Goal: Navigation & Orientation: Find specific page/section

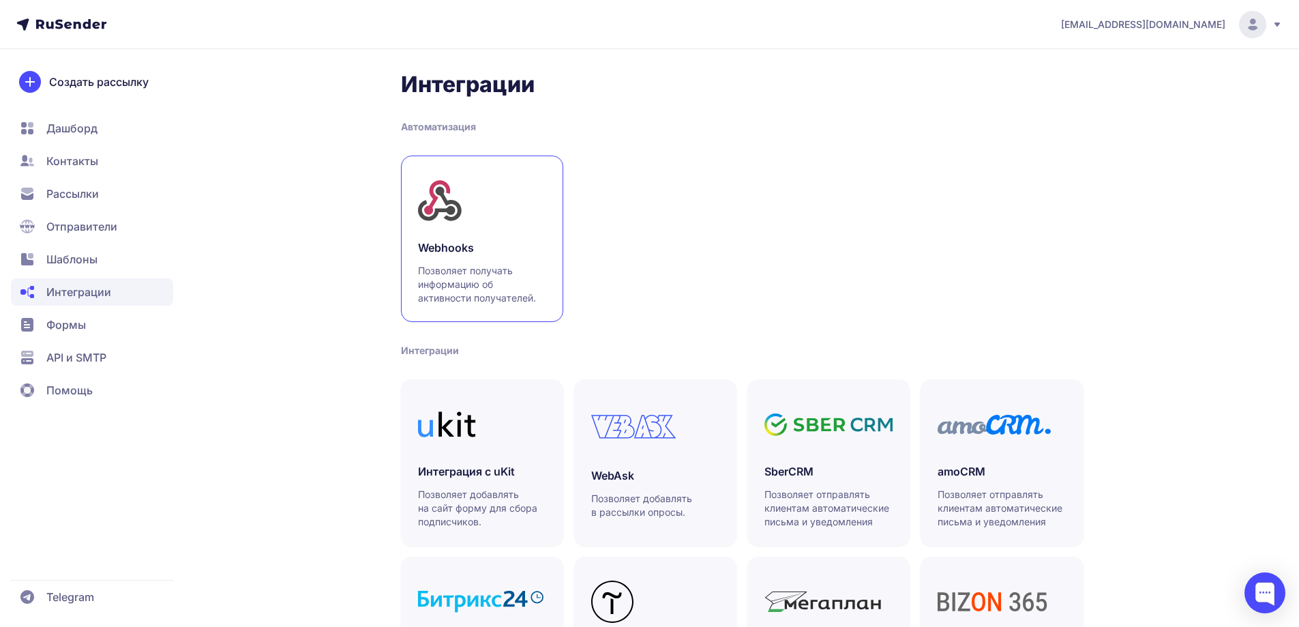
click at [509, 234] on link "Webhooks Позволяет получать информацию об активности получателей." at bounding box center [482, 238] width 162 height 166
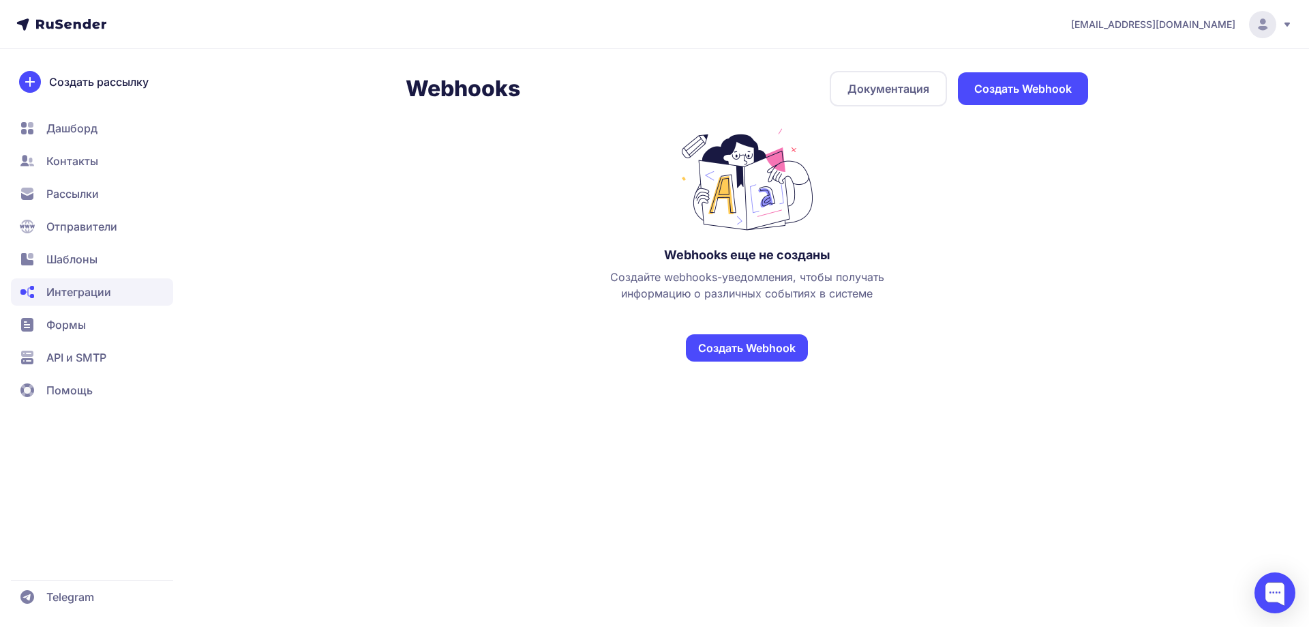
click at [76, 132] on span "Дашборд" at bounding box center [71, 128] width 51 height 16
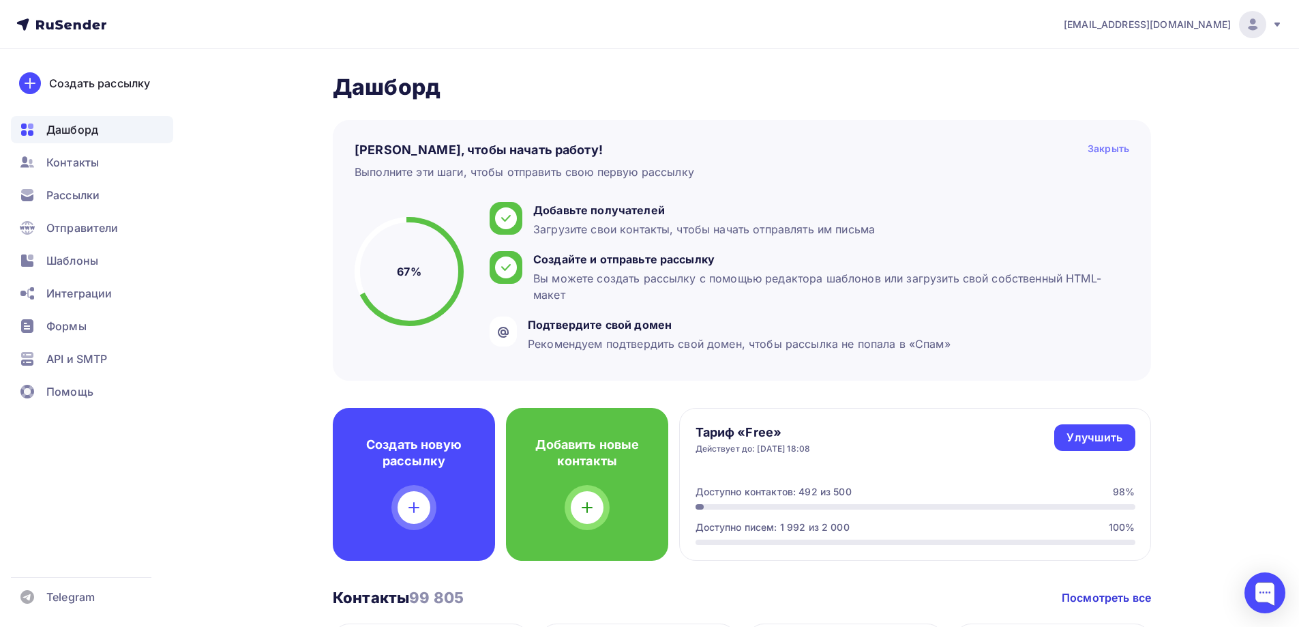
click at [1113, 152] on div "Закрыть" at bounding box center [1109, 150] width 42 height 16
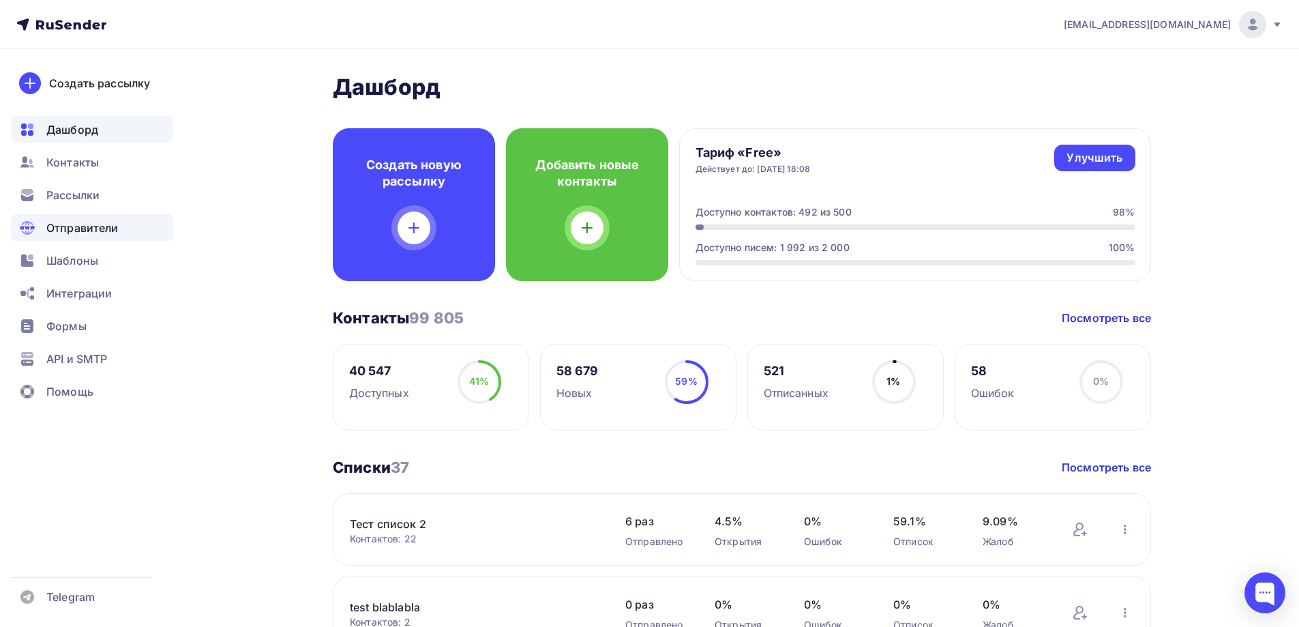
click at [91, 230] on span "Отправители" at bounding box center [82, 228] width 72 height 16
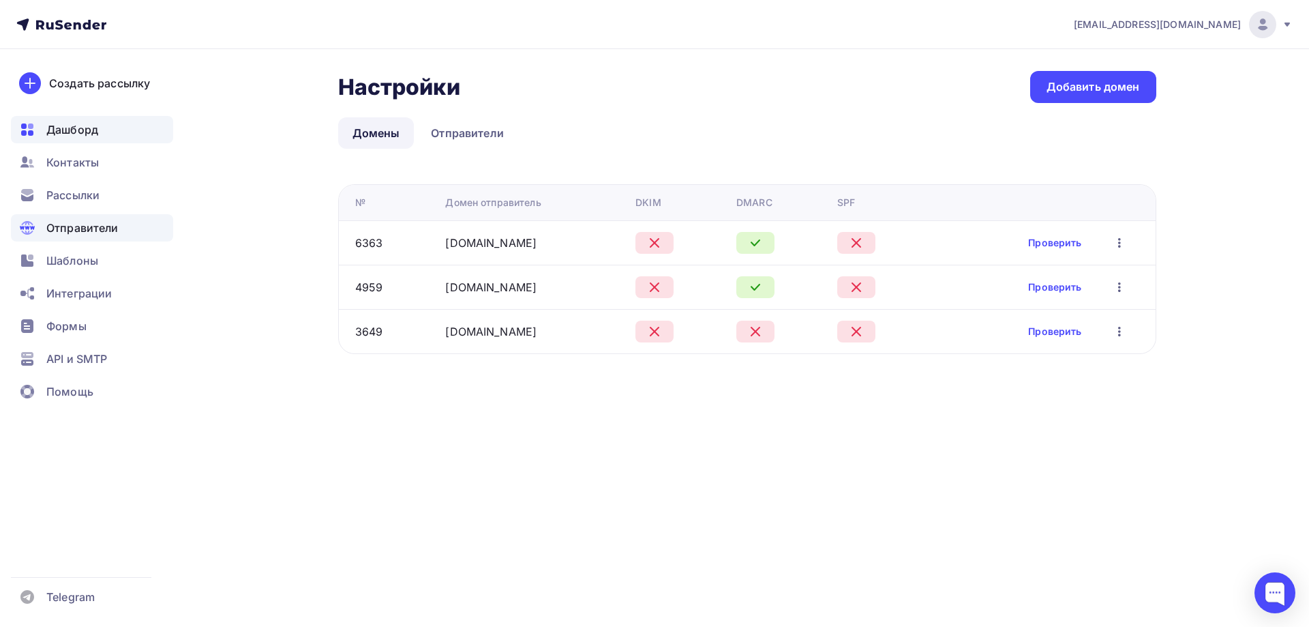
click at [140, 127] on div "Дашборд" at bounding box center [92, 129] width 162 height 27
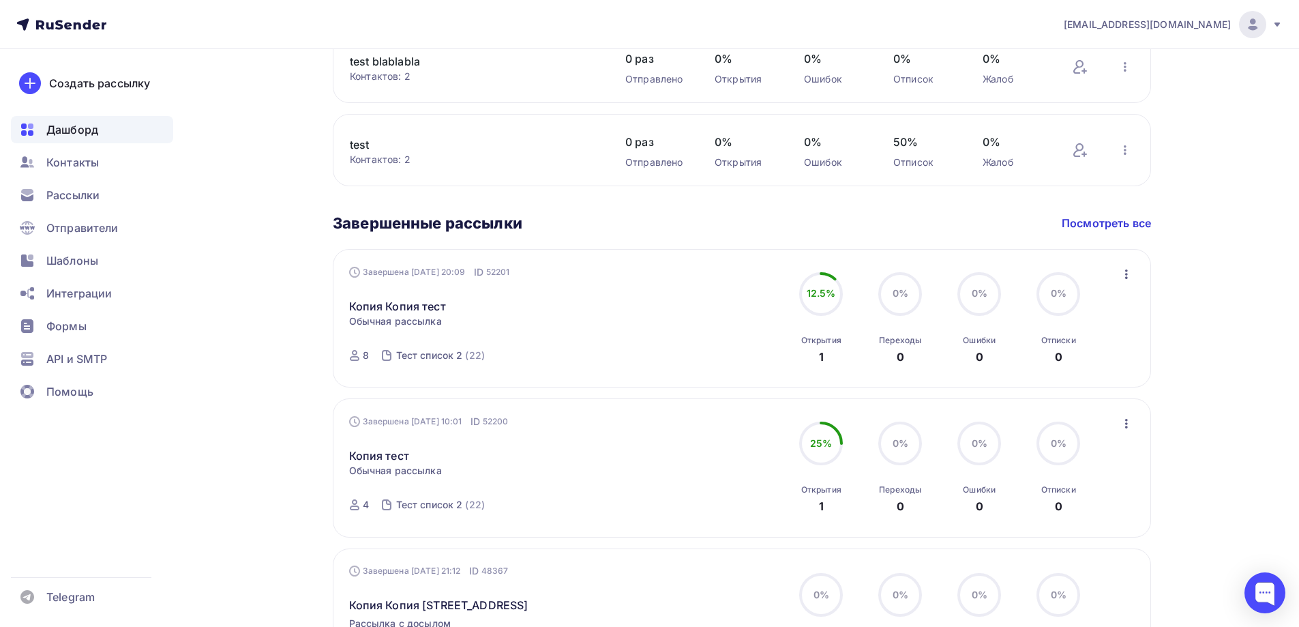
scroll to position [750, 0]
